Goal: Task Accomplishment & Management: Use online tool/utility

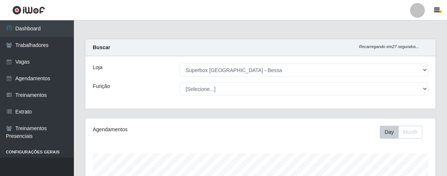
select select "206"
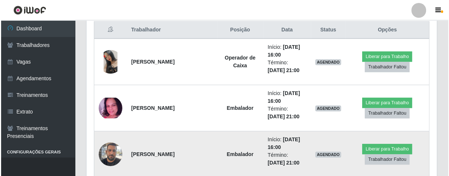
scroll to position [326, 0]
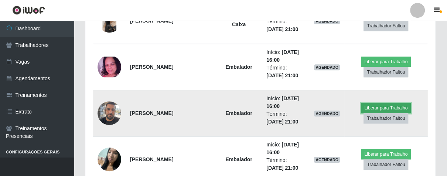
click at [392, 109] on button "Liberar para Trabalho" at bounding box center [386, 108] width 50 height 10
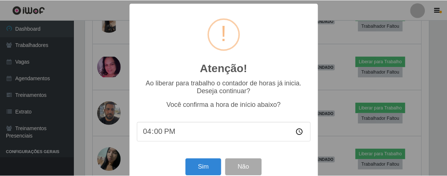
scroll to position [16, 0]
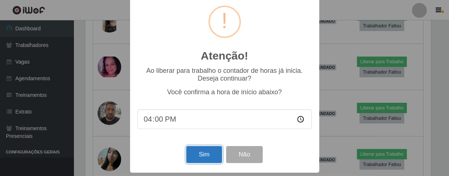
click at [212, 156] on button "Sim" at bounding box center [204, 154] width 36 height 17
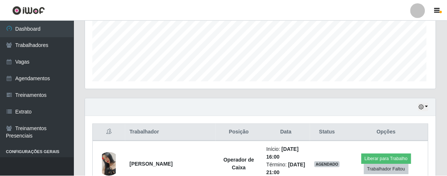
scroll to position [153, 346]
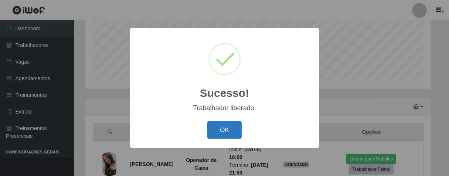
click at [232, 130] on button "OK" at bounding box center [224, 129] width 34 height 17
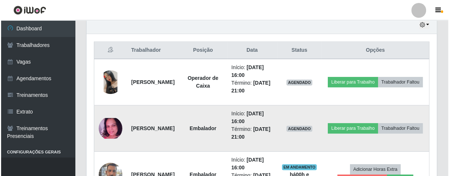
scroll to position [347, 0]
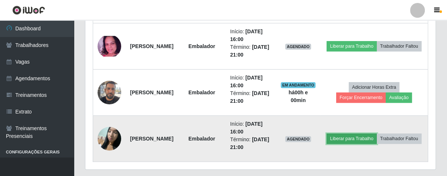
click at [367, 133] on button "Liberar para Trabalho" at bounding box center [352, 138] width 50 height 10
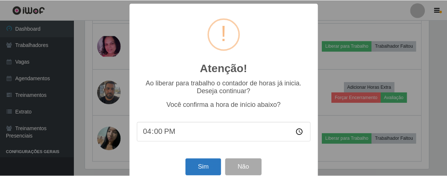
scroll to position [16, 0]
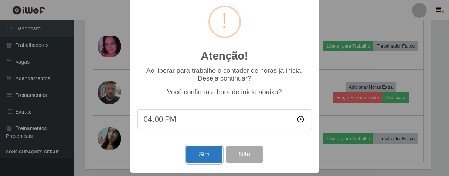
click at [211, 156] on button "Sim" at bounding box center [204, 154] width 36 height 17
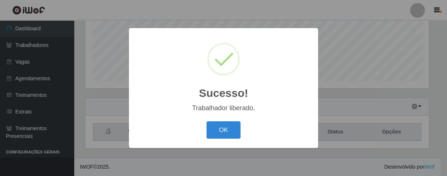
scroll to position [153, 346]
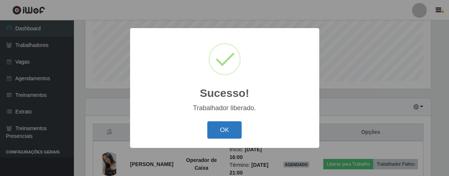
click at [220, 132] on button "OK" at bounding box center [224, 129] width 34 height 17
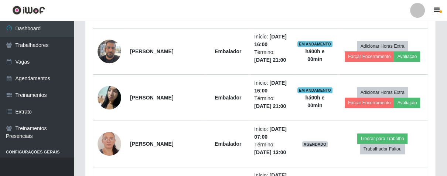
scroll to position [429, 0]
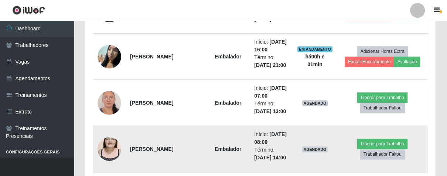
click at [101, 149] on img at bounding box center [110, 149] width 24 height 42
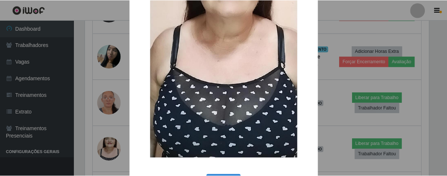
scroll to position [151, 0]
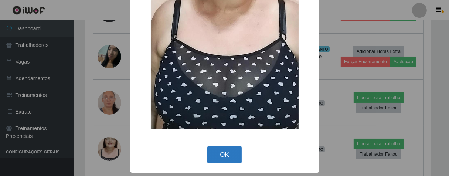
click at [226, 161] on button "OK" at bounding box center [224, 154] width 34 height 17
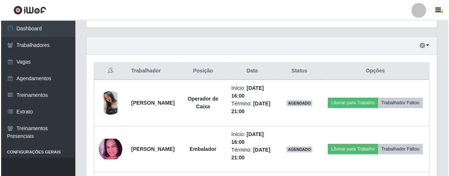
scroll to position [285, 0]
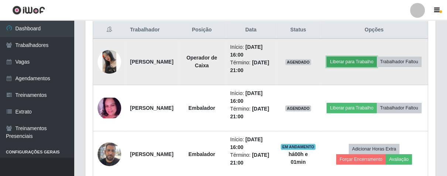
click at [375, 57] on button "Liberar para Trabalho" at bounding box center [352, 62] width 50 height 10
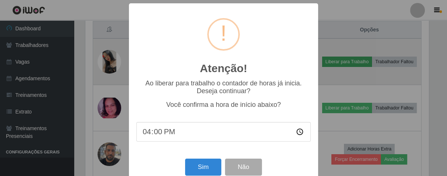
scroll to position [153, 346]
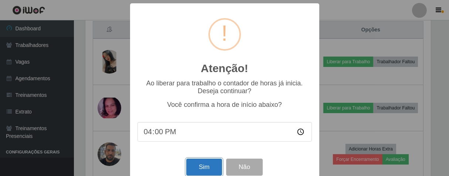
click at [204, 174] on button "Sim" at bounding box center [204, 167] width 36 height 17
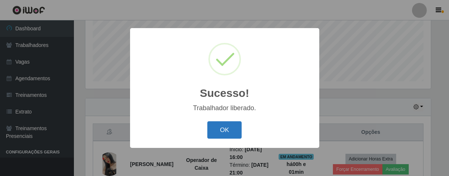
click at [235, 131] on button "OK" at bounding box center [224, 129] width 34 height 17
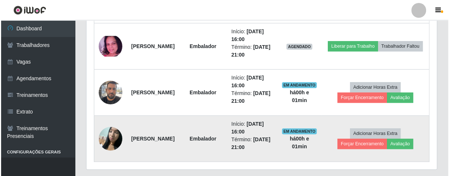
scroll to position [306, 0]
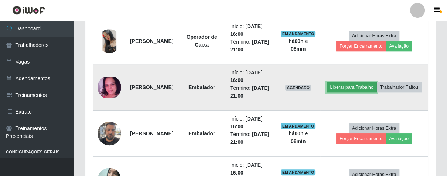
click at [377, 82] on button "Liberar para Trabalho" at bounding box center [352, 87] width 50 height 10
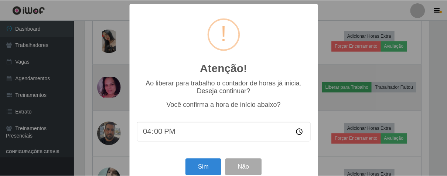
scroll to position [153, 346]
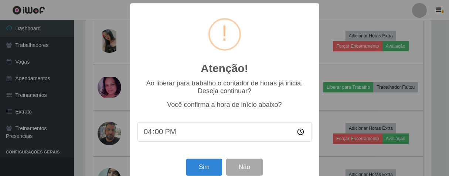
click at [157, 137] on input "16:00" at bounding box center [224, 132] width 174 height 20
type input "16:08"
click at [196, 171] on button "Sim" at bounding box center [204, 167] width 36 height 17
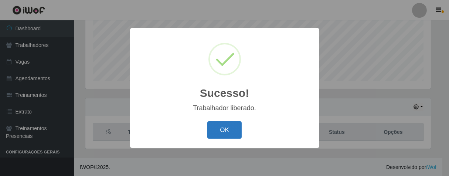
click at [225, 129] on button "OK" at bounding box center [224, 129] width 34 height 17
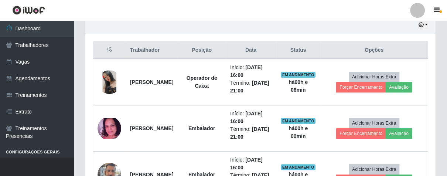
scroll to position [306, 0]
